Goal: Transaction & Acquisition: Purchase product/service

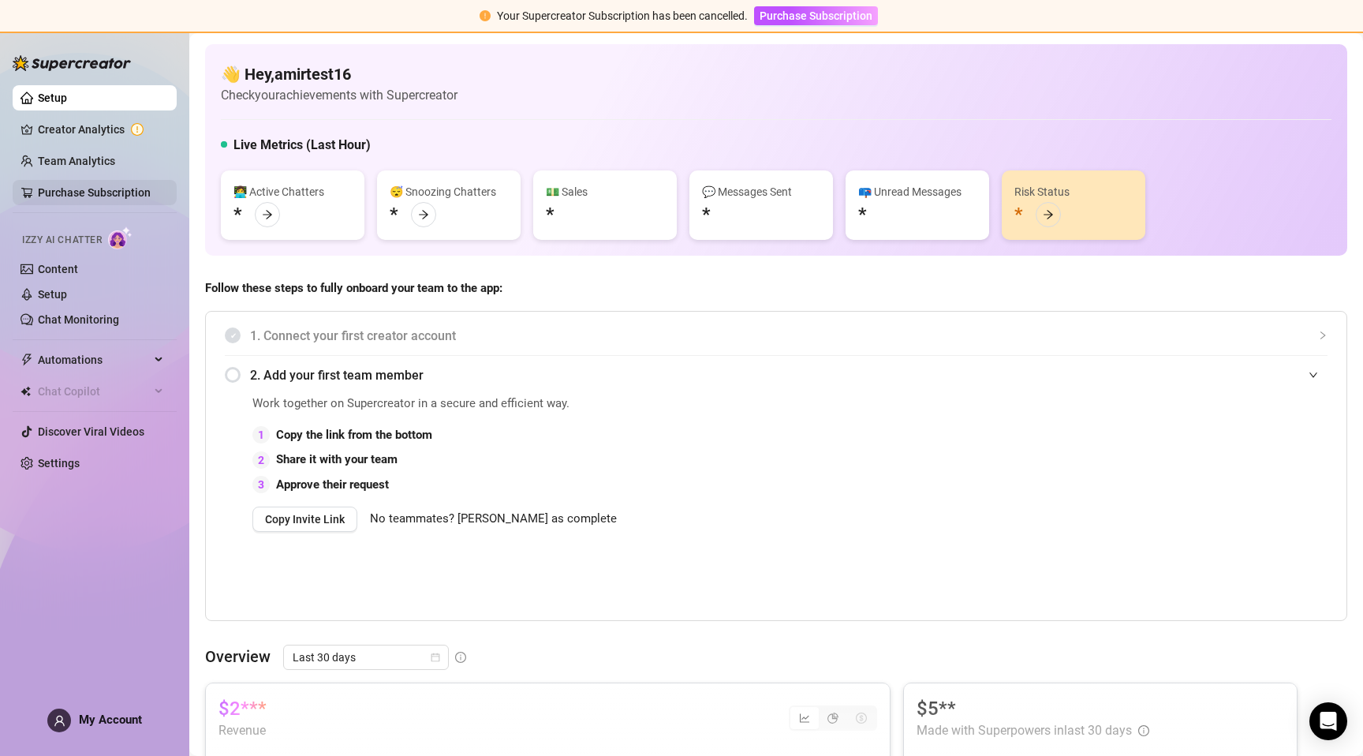
click at [133, 199] on link "Purchase Subscription" at bounding box center [94, 192] width 113 height 13
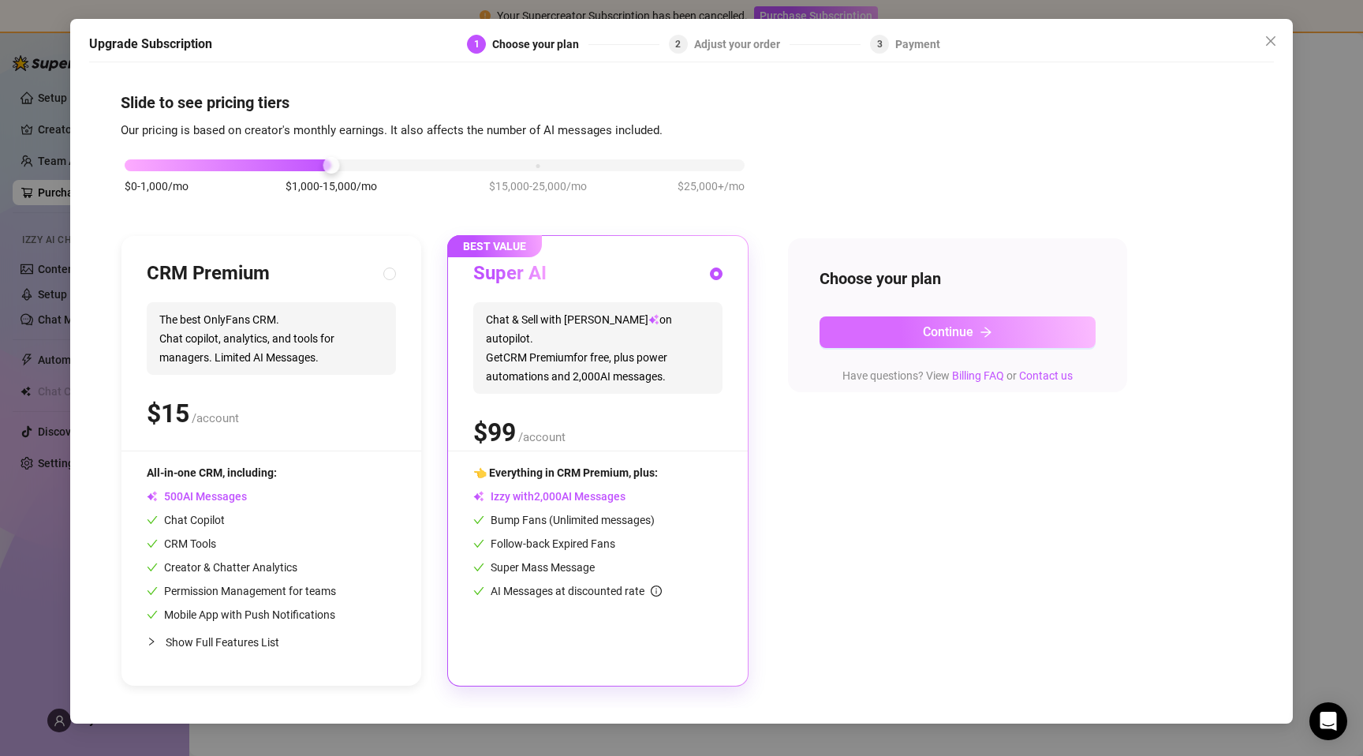
click at [923, 331] on span "Continue" at bounding box center [948, 331] width 50 height 15
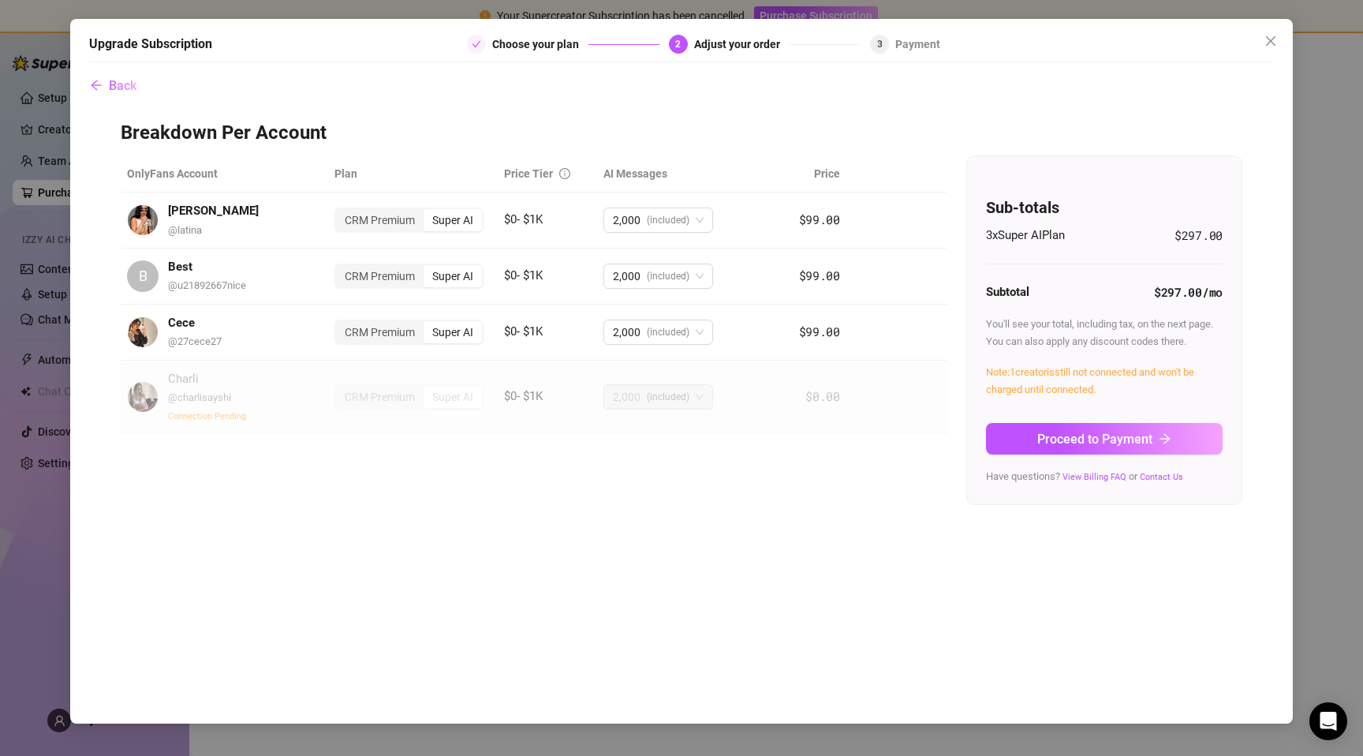
drag, startPoint x: 1070, startPoint y: 439, endPoint x: 847, endPoint y: 412, distance: 224.9
click at [1070, 439] on span "Proceed to Payment" at bounding box center [1094, 439] width 115 height 15
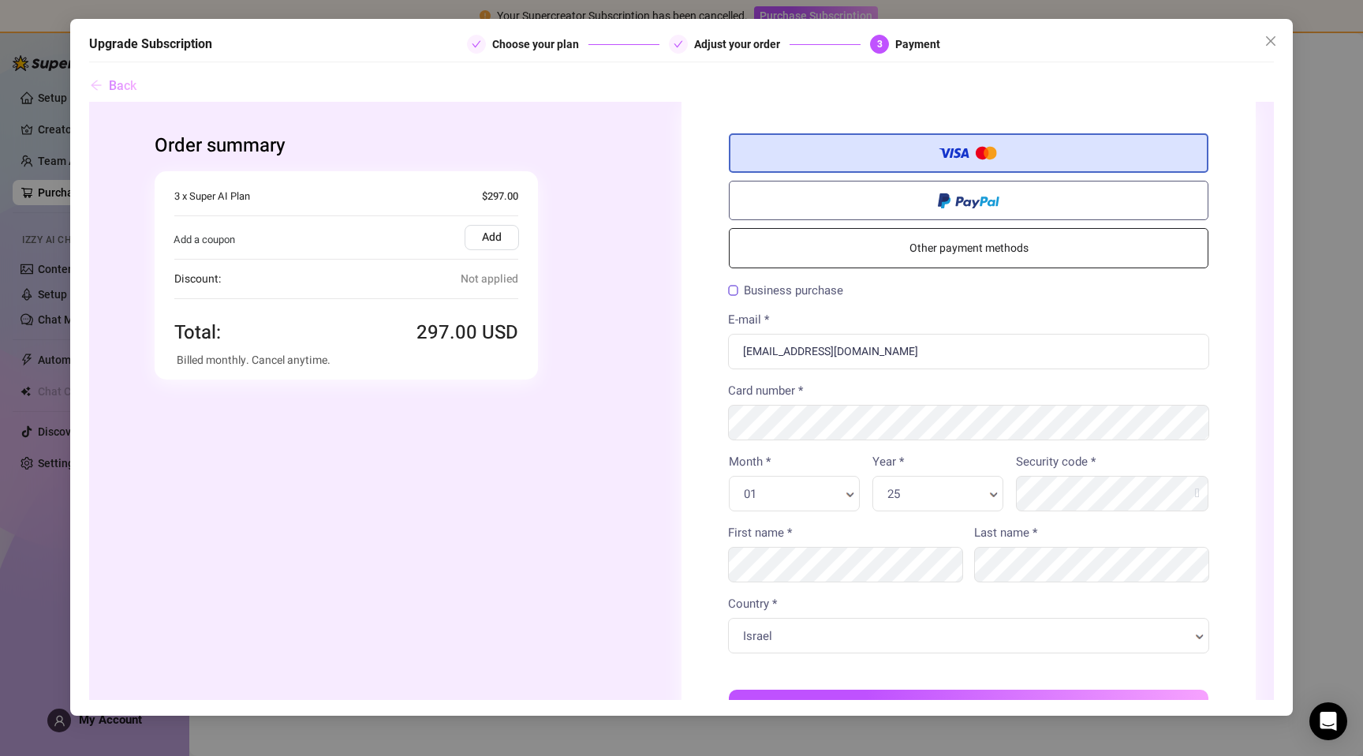
click at [126, 87] on span "Back" at bounding box center [123, 85] width 28 height 15
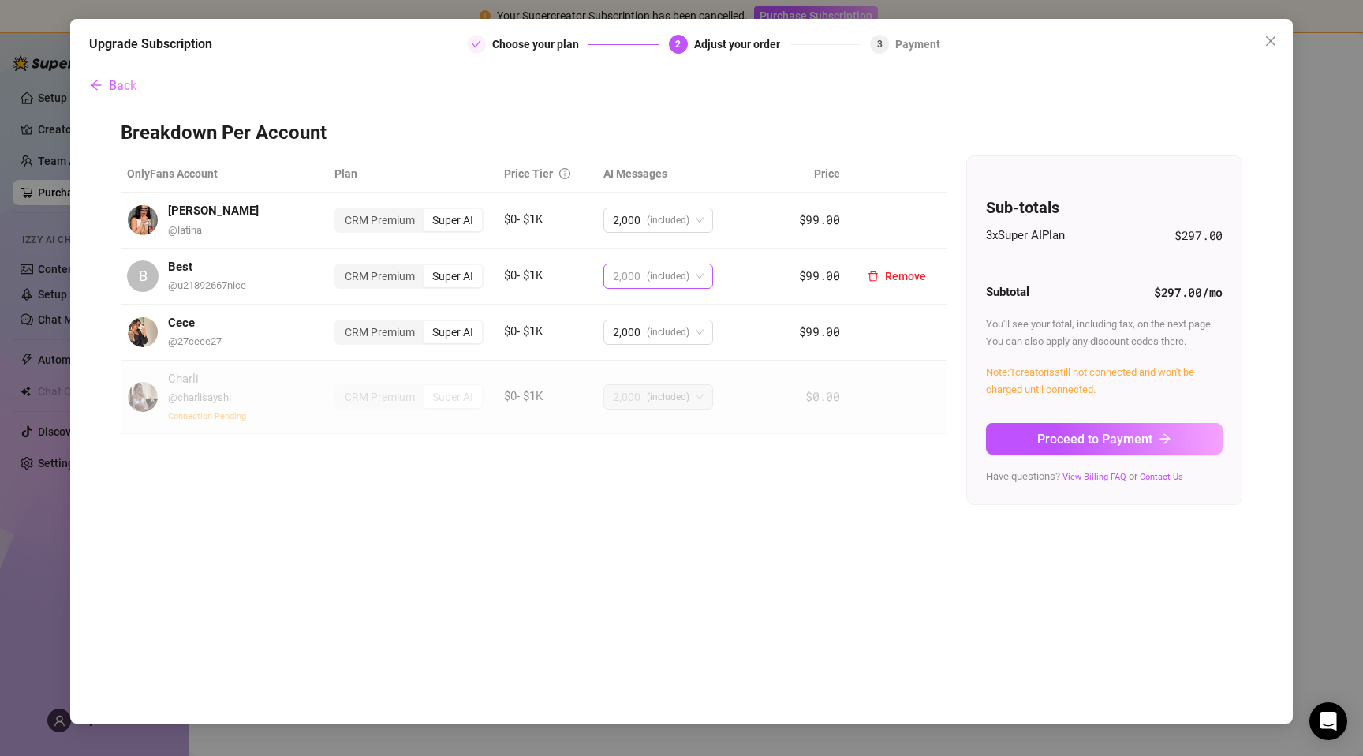
click at [665, 278] on span "(included)" at bounding box center [668, 276] width 43 height 24
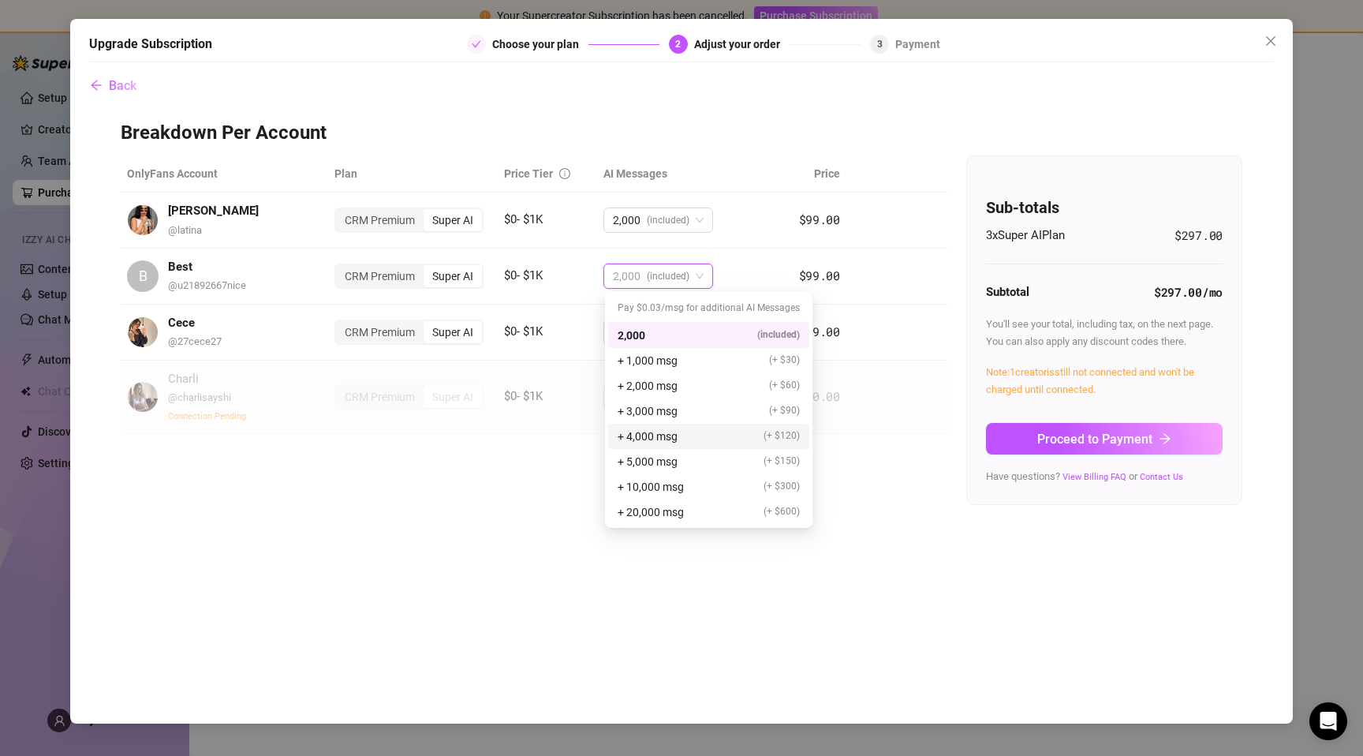
click at [665, 447] on div "+ 4,000 msg (+ $120)" at bounding box center [708, 436] width 201 height 25
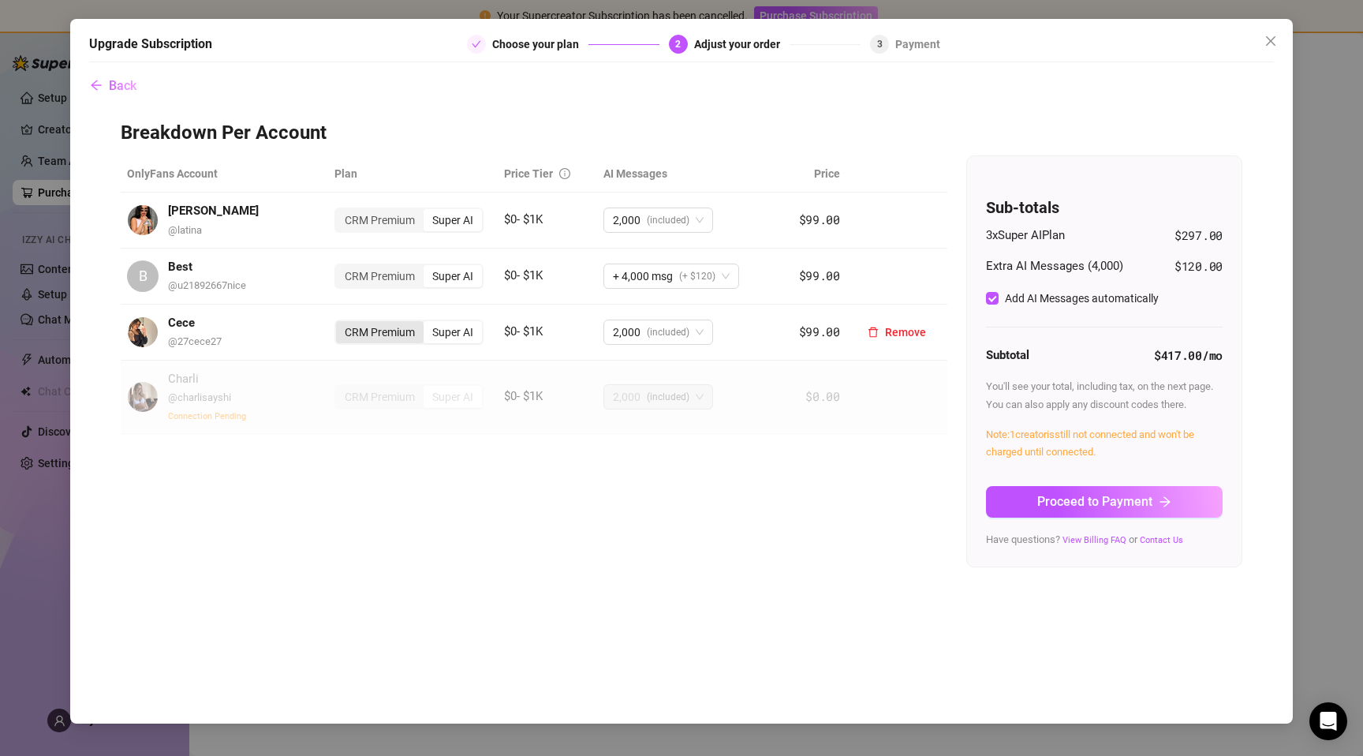
click at [404, 336] on div "CRM Premium" at bounding box center [380, 332] width 88 height 22
click at [340, 323] on input "CRM Premium" at bounding box center [340, 323] width 0 height 0
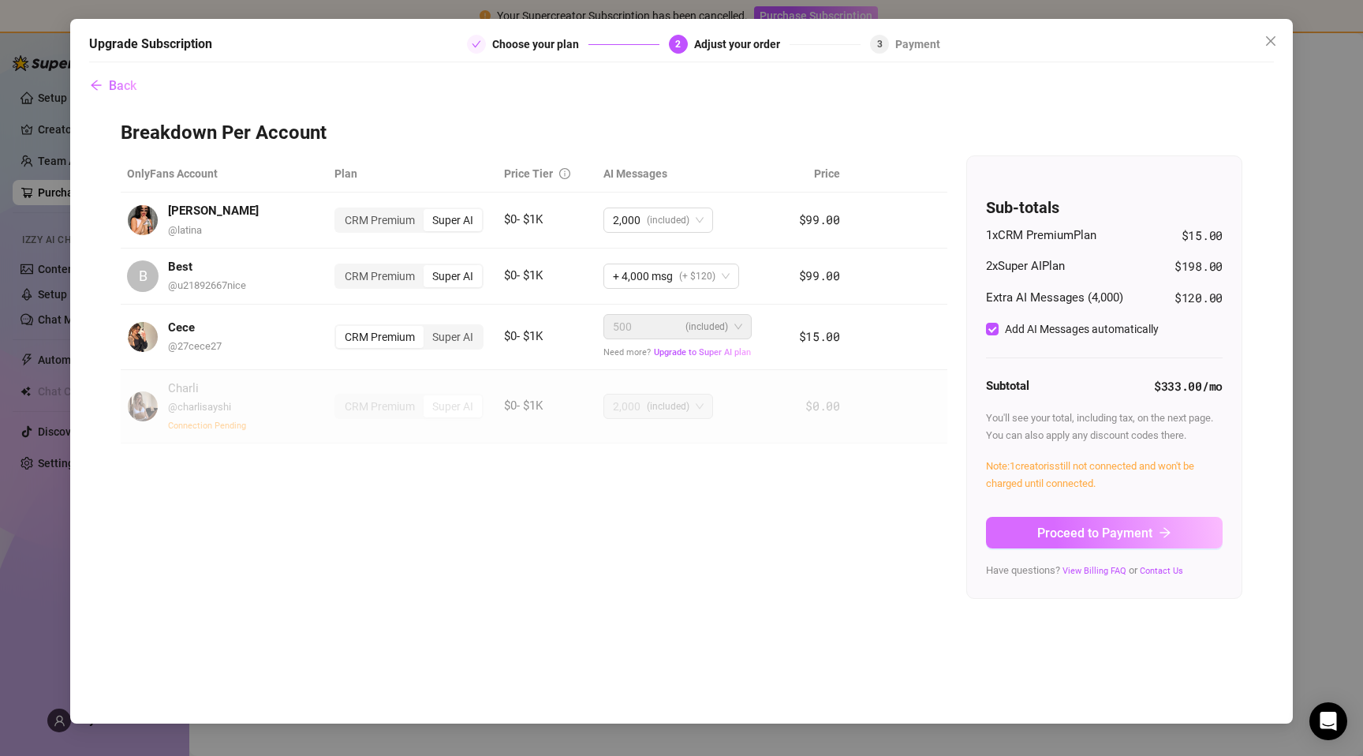
click at [1053, 532] on span "Proceed to Payment" at bounding box center [1094, 532] width 115 height 15
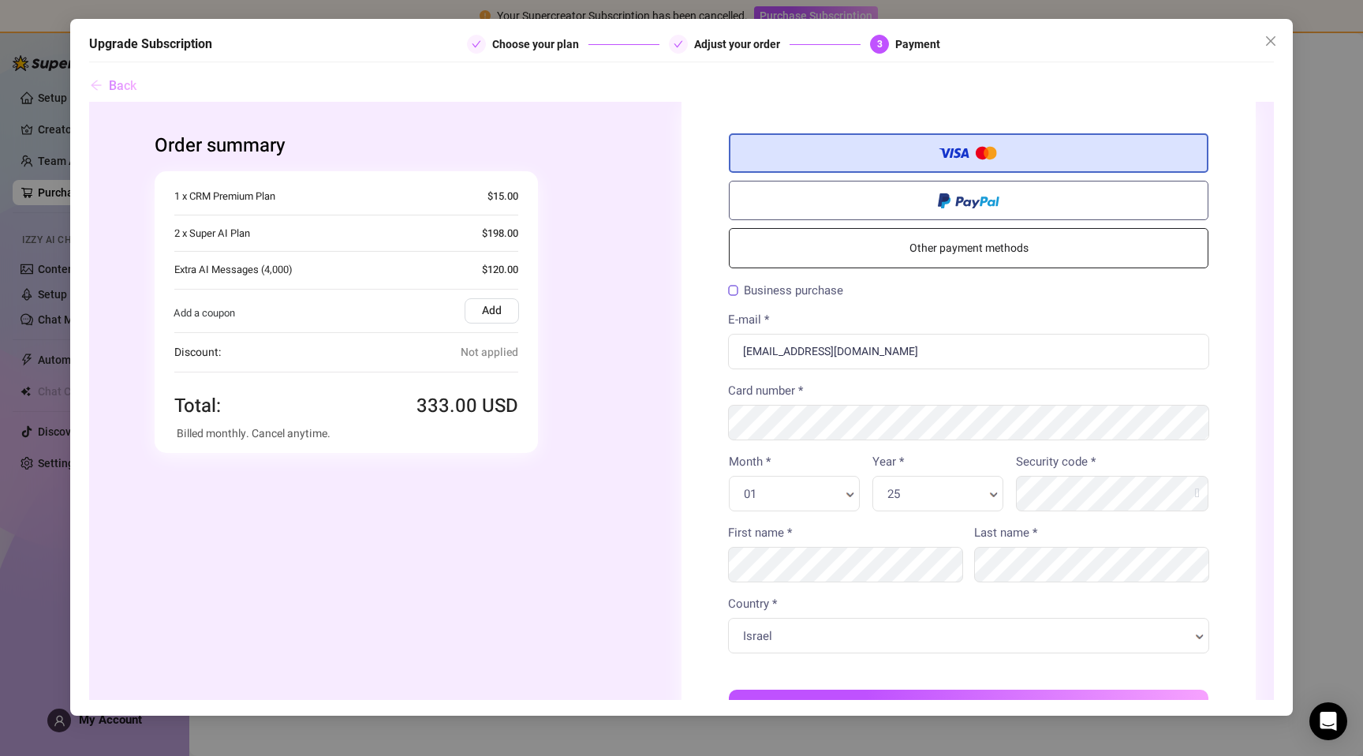
click at [117, 80] on span "Back" at bounding box center [123, 85] width 28 height 15
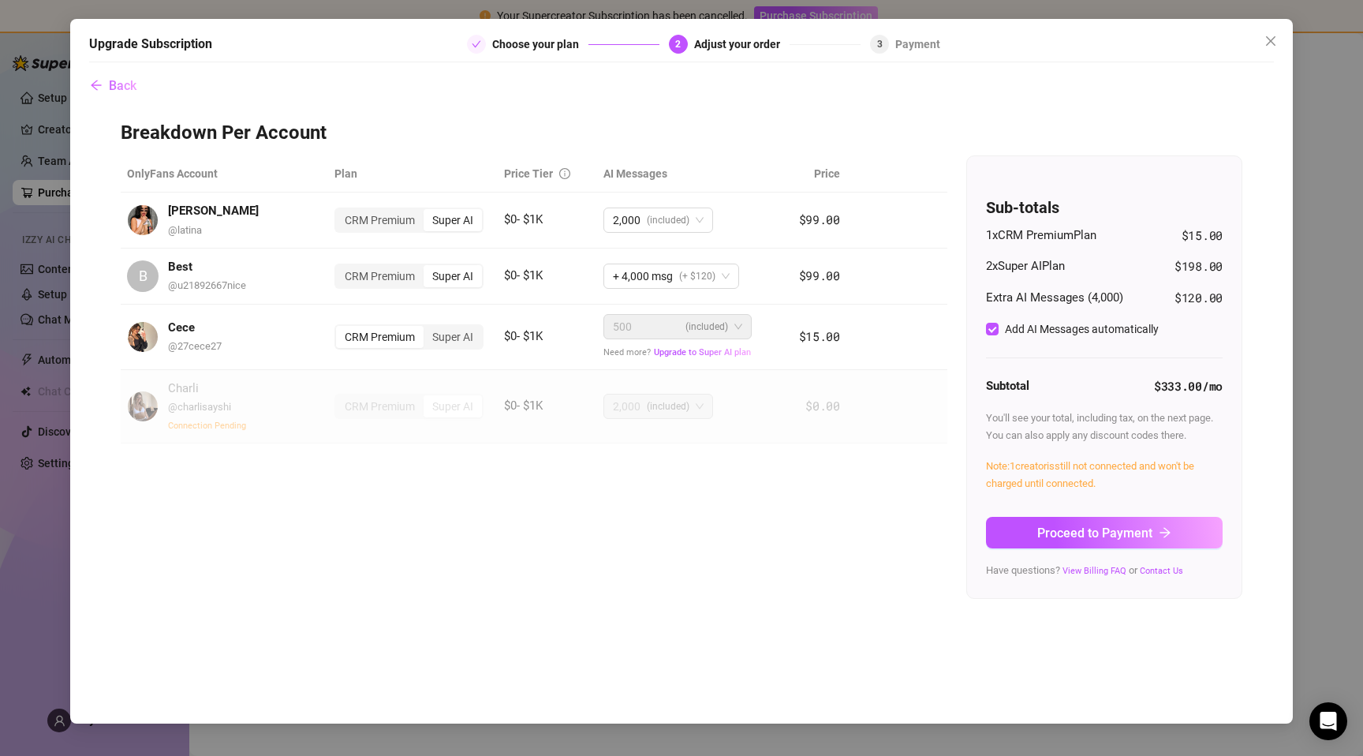
click at [1110, 522] on button "Proceed to Payment" at bounding box center [1104, 533] width 237 height 32
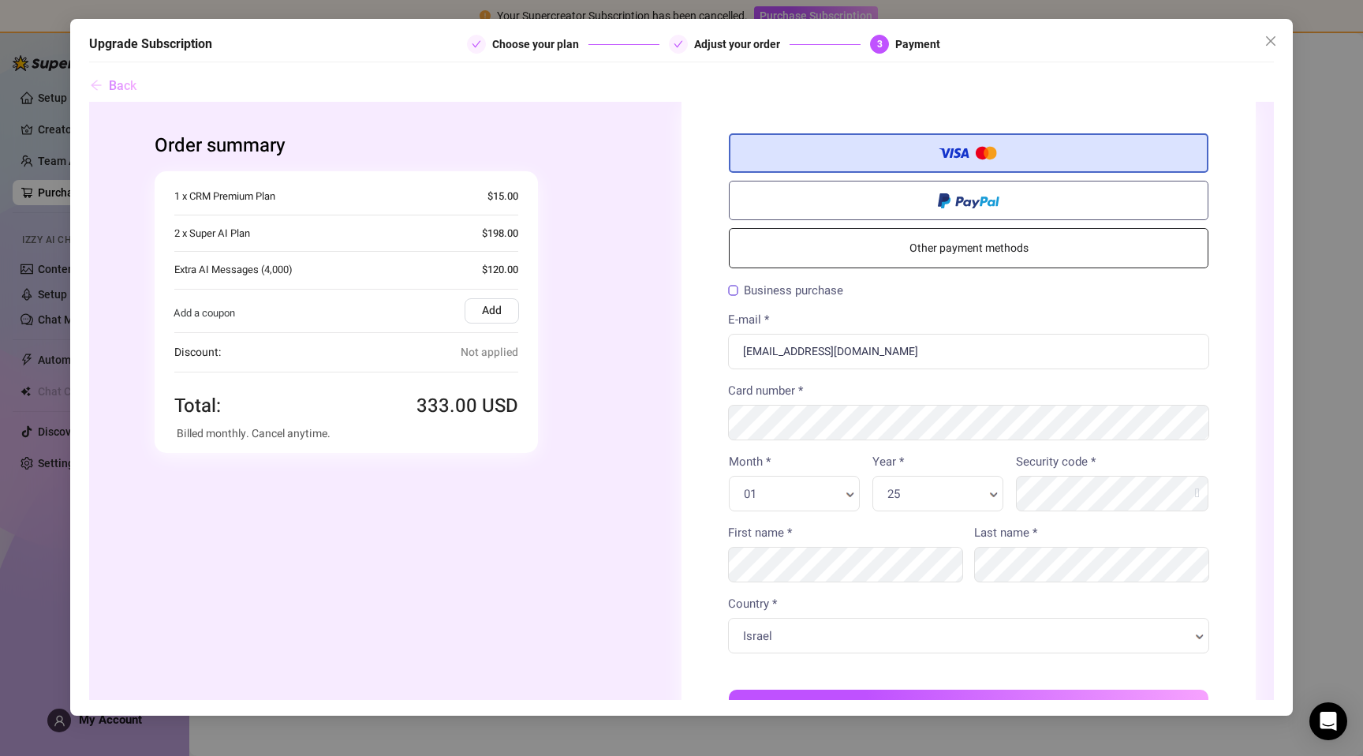
click at [116, 81] on span "Back" at bounding box center [123, 85] width 28 height 15
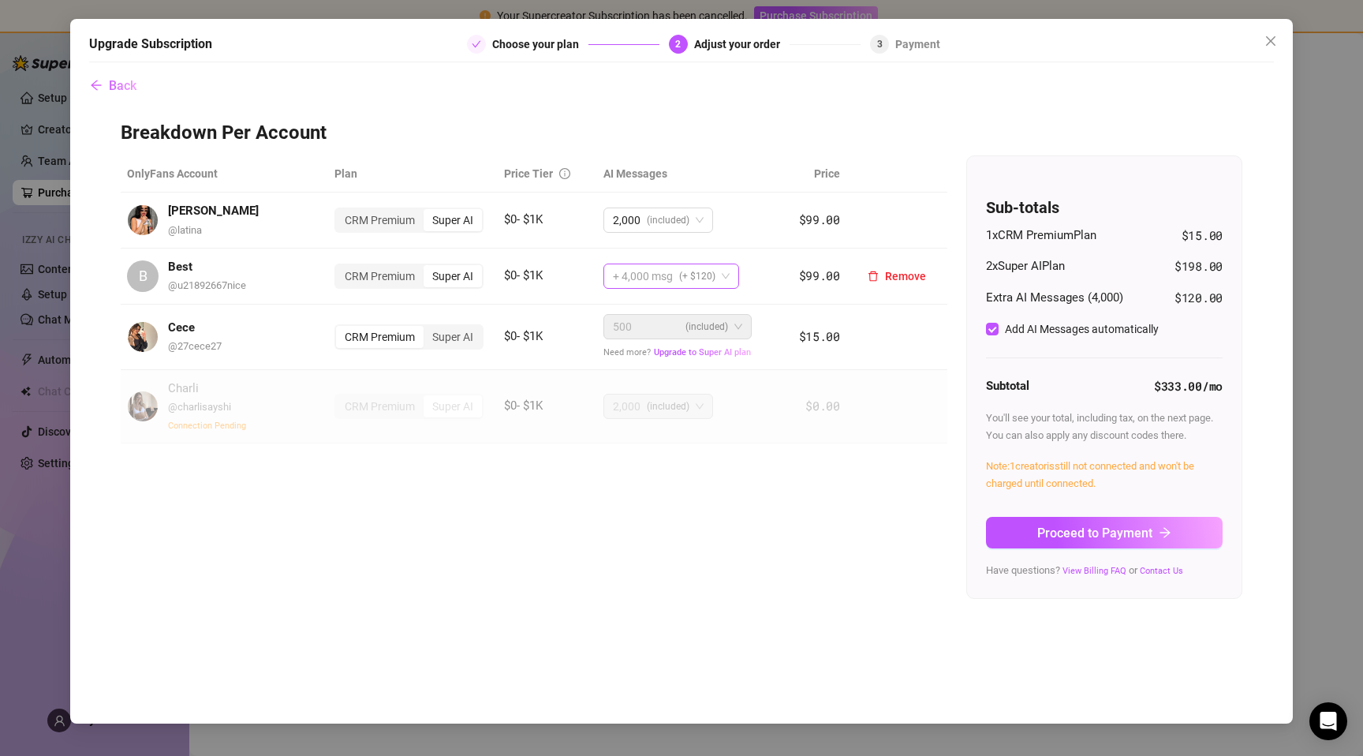
click at [629, 275] on span "+ 4,000 msg" at bounding box center [643, 276] width 60 height 24
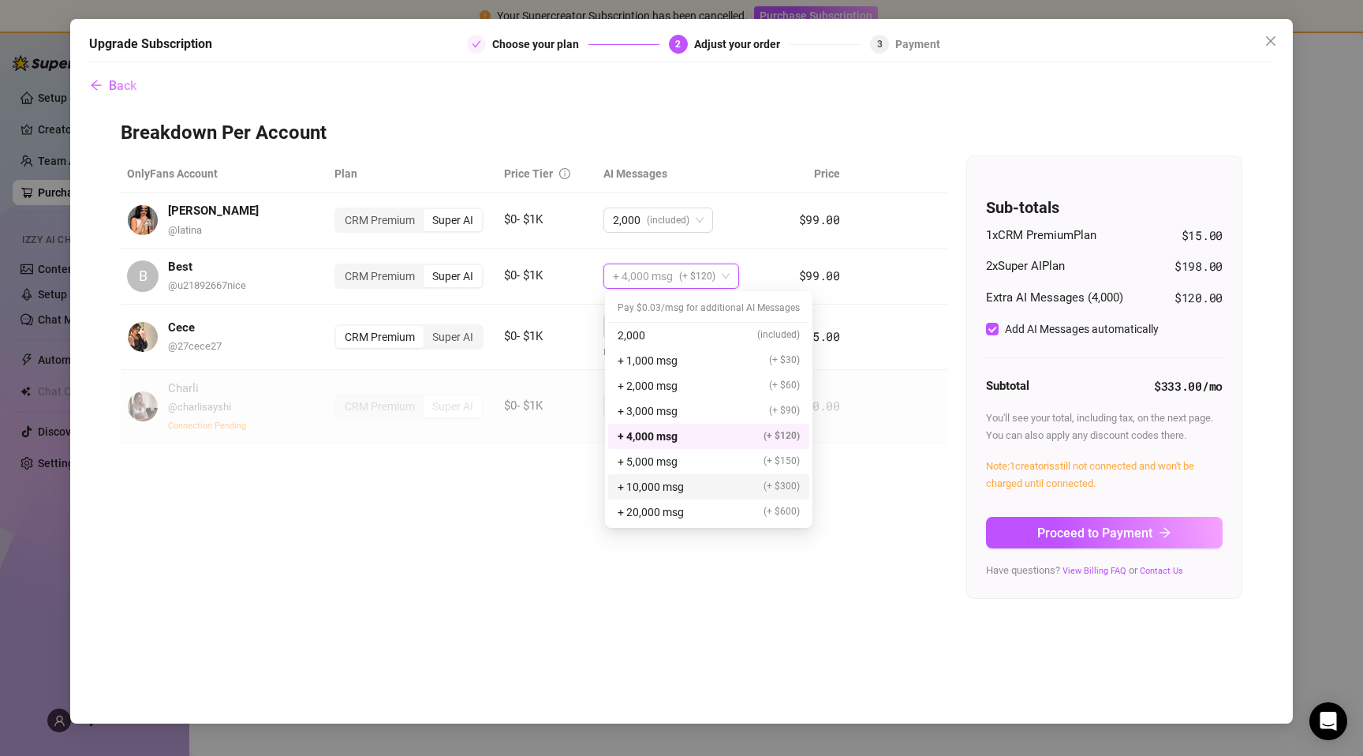
click at [625, 496] on div "+ 10,000 msg (+ $300)" at bounding box center [708, 486] width 201 height 25
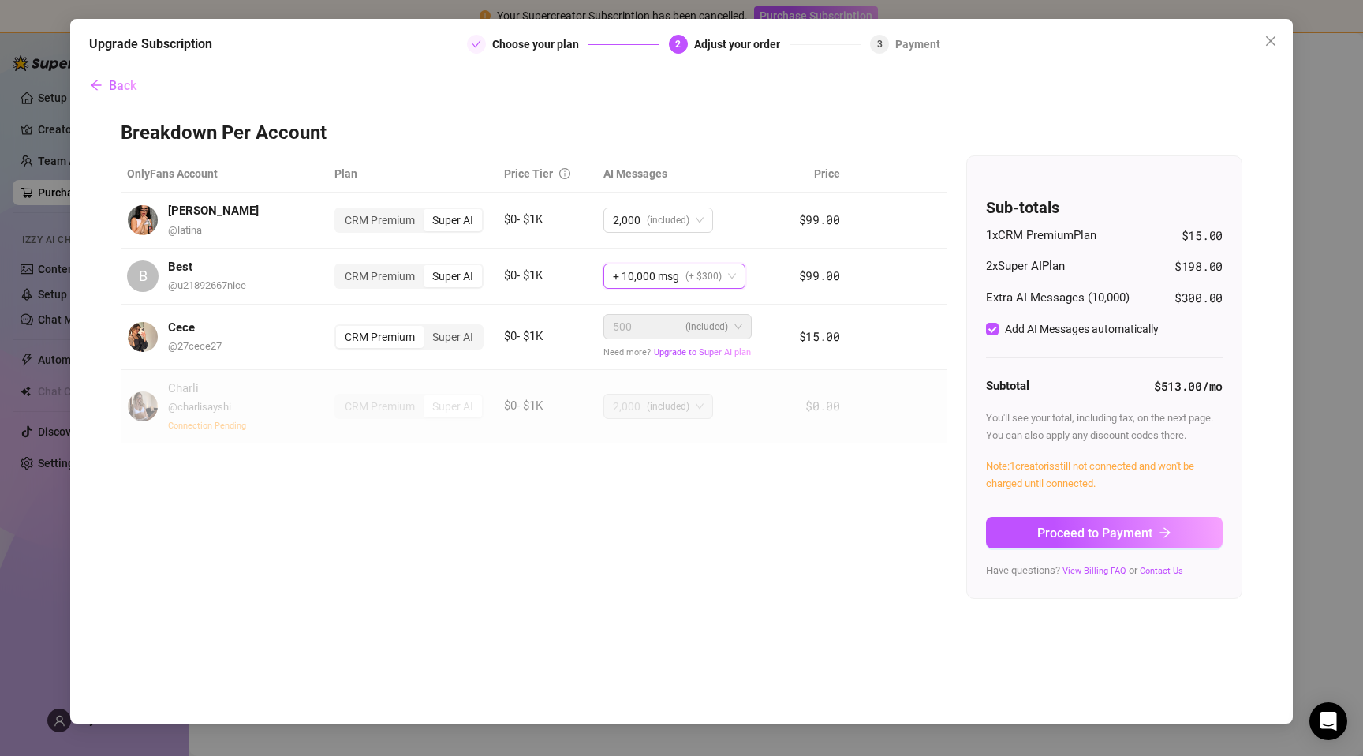
click at [1089, 540] on button "Proceed to Payment" at bounding box center [1104, 533] width 237 height 32
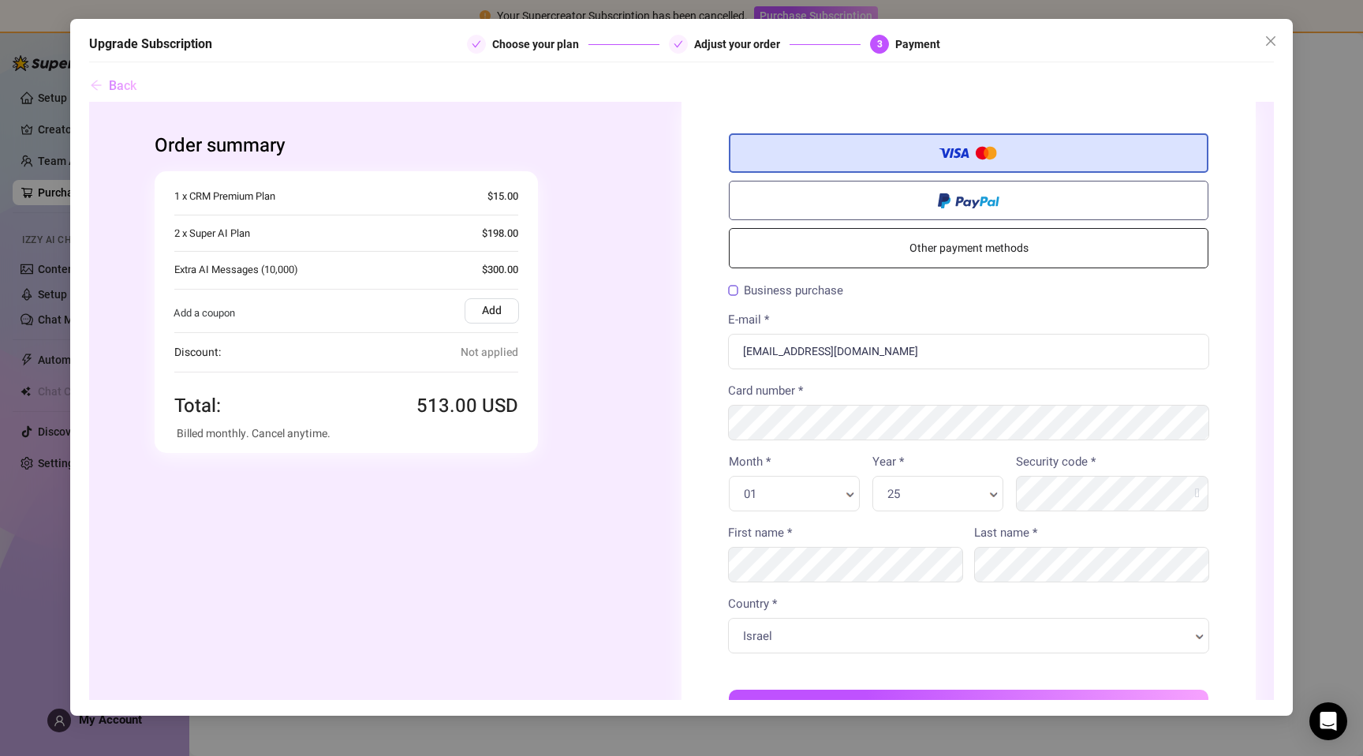
click at [101, 94] on button "Back" at bounding box center [113, 86] width 48 height 32
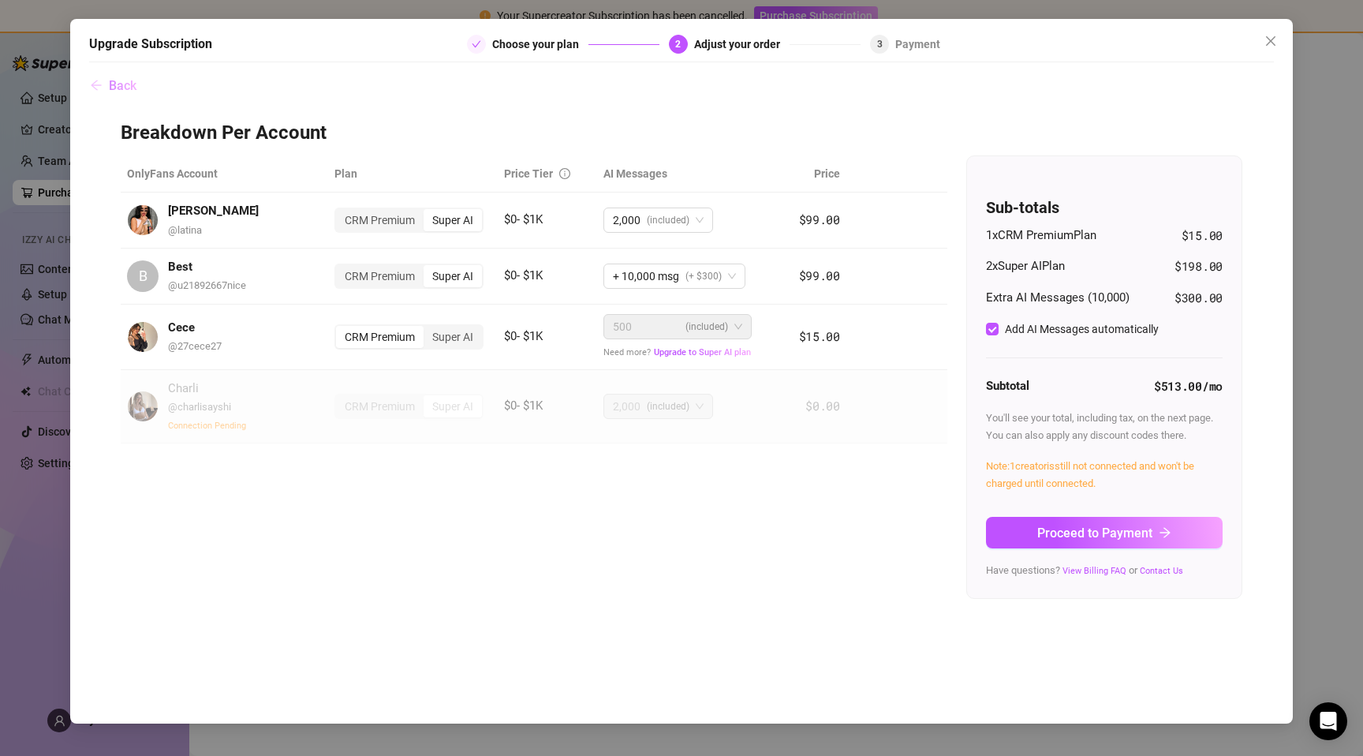
click at [101, 94] on button "Back" at bounding box center [113, 86] width 48 height 32
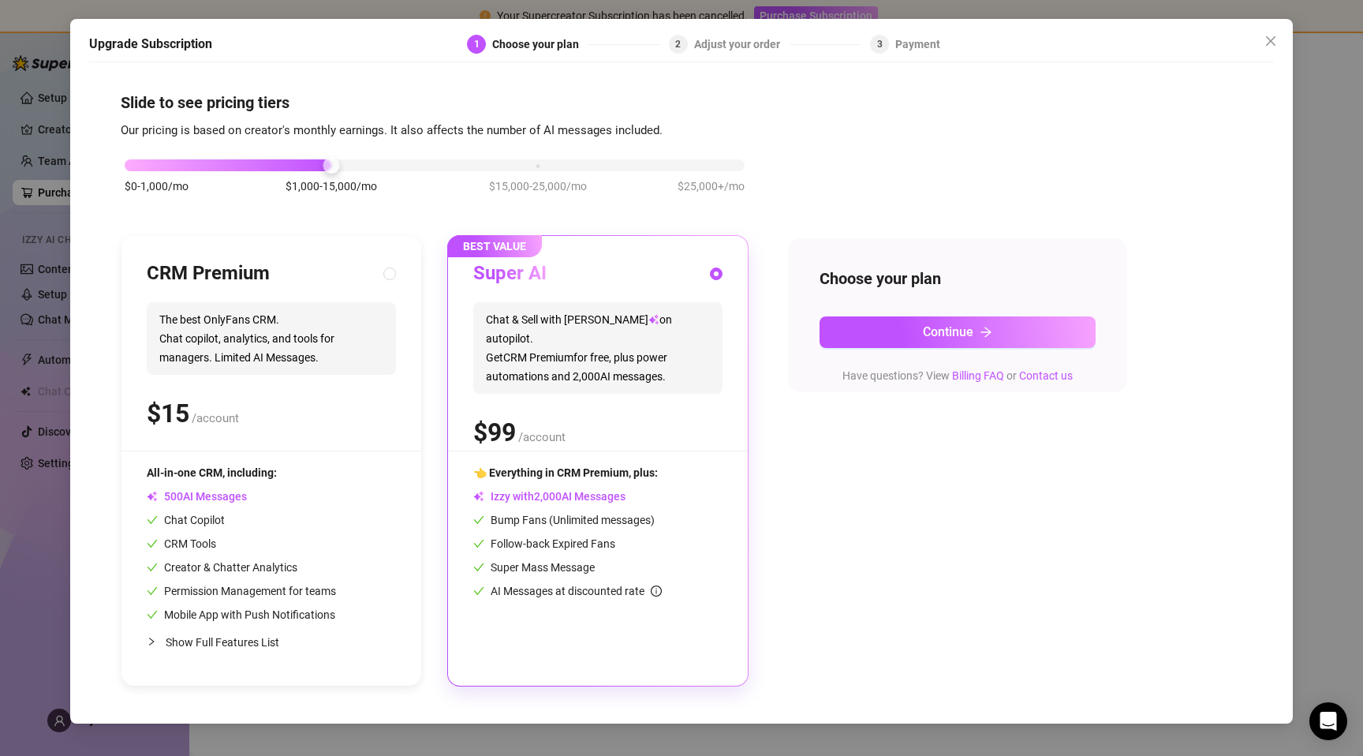
click at [62, 61] on div "Upgrade Subscription 1 Choose your plan 2 Adjust your order 3 Payment Slide to …" at bounding box center [681, 378] width 1363 height 756
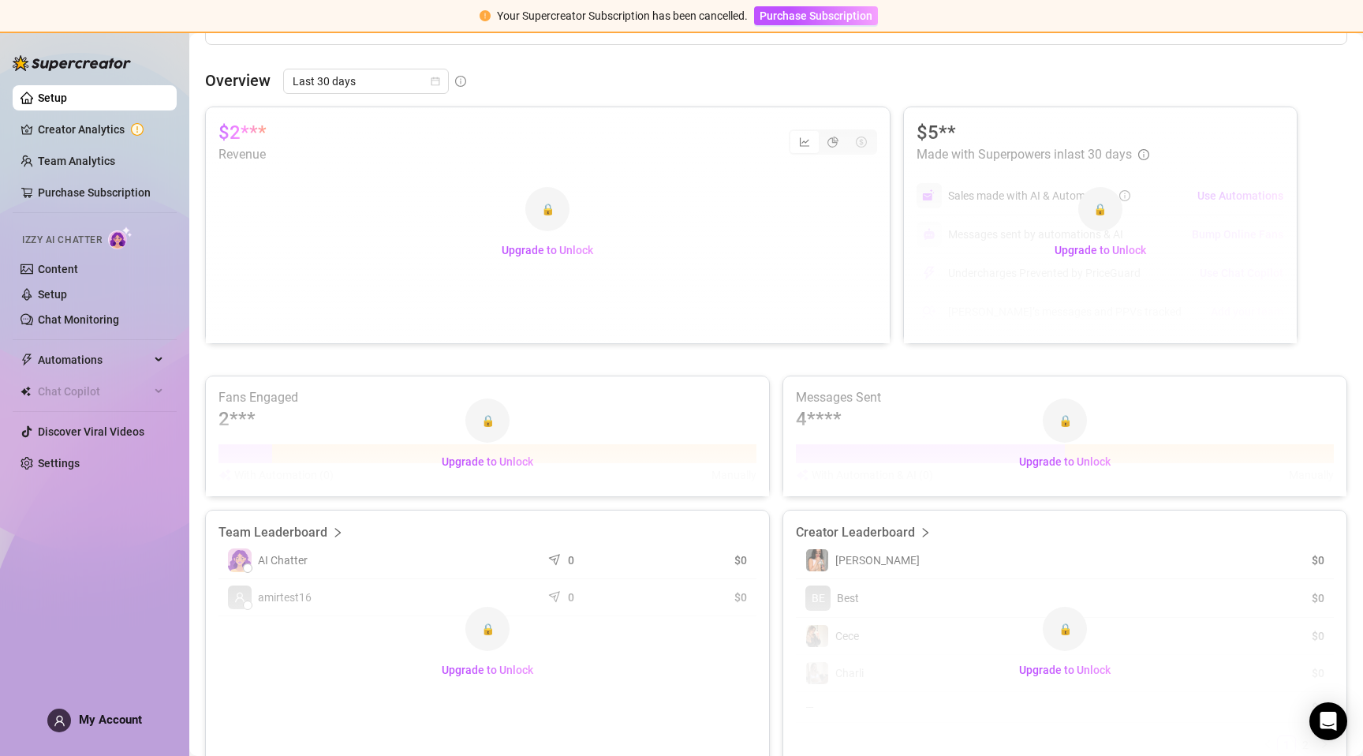
scroll to position [596, 0]
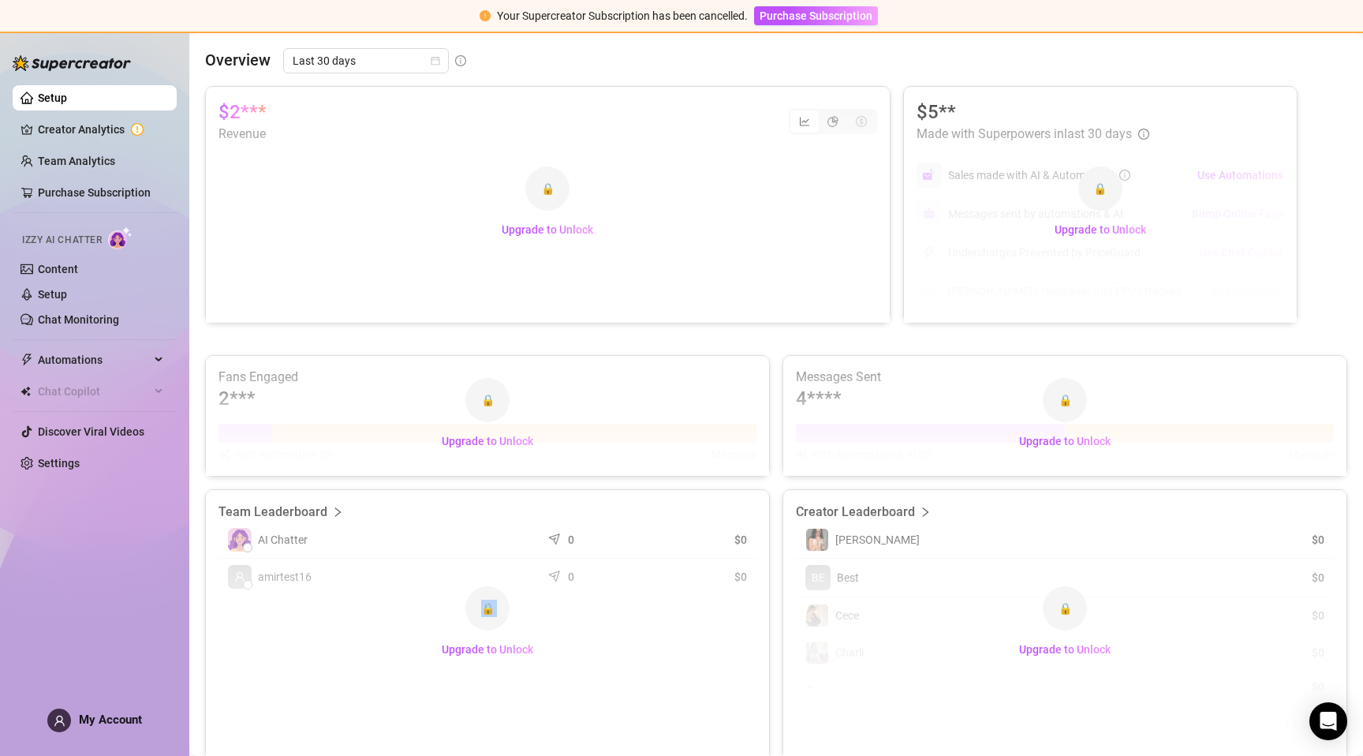
drag, startPoint x: 351, startPoint y: 512, endPoint x: 214, endPoint y: 510, distance: 137.3
click at [213, 510] on div "🔒 Upgrade to Unlock" at bounding box center [487, 624] width 563 height 269
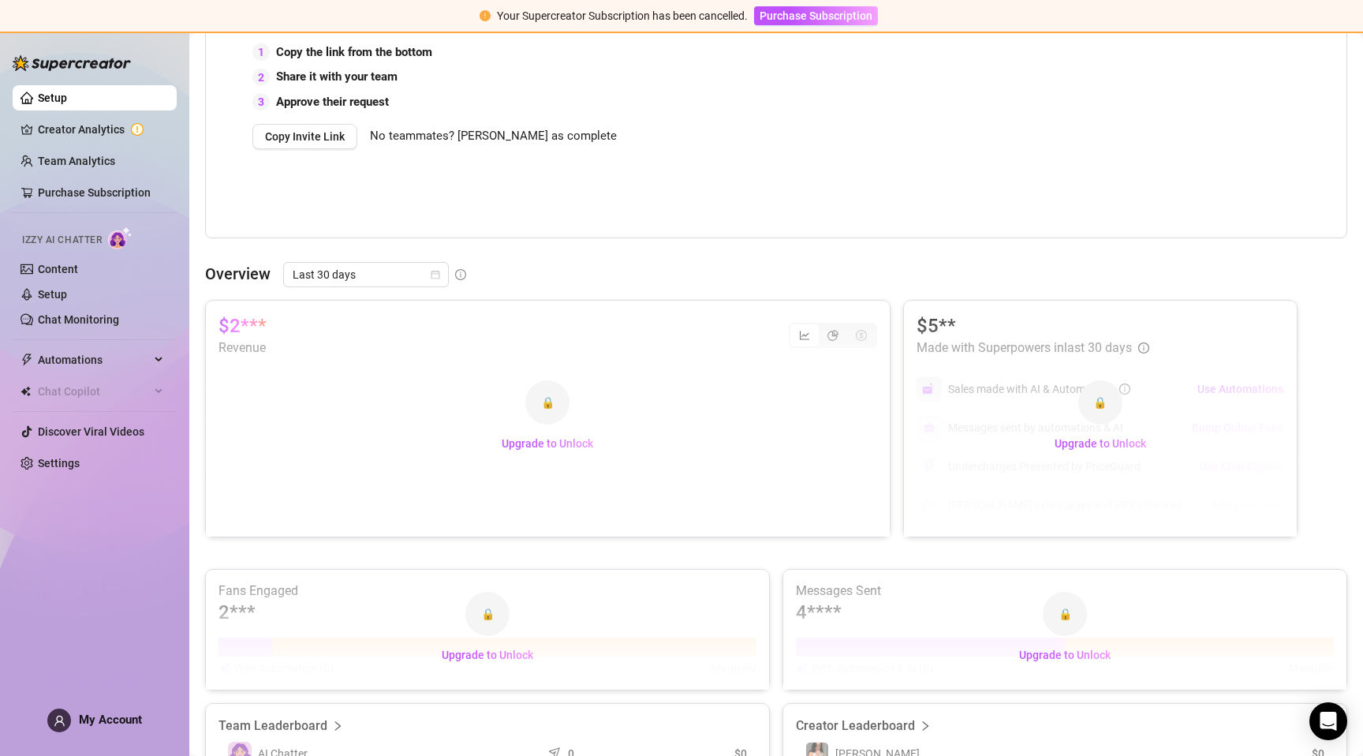
scroll to position [0, 0]
